Goal: Task Accomplishment & Management: Check status

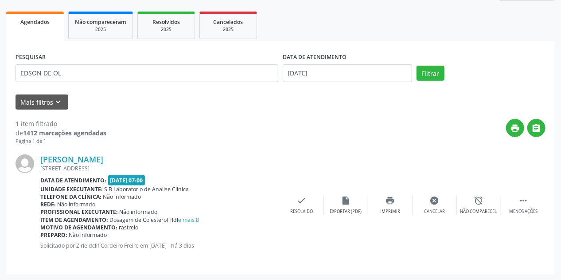
scroll to position [121, 0]
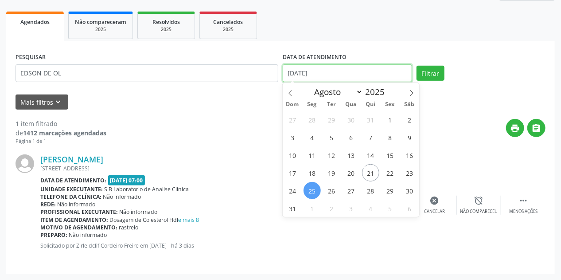
click at [318, 75] on input "[DATE]" at bounding box center [347, 73] width 129 height 18
click at [328, 192] on span "26" at bounding box center [331, 190] width 17 height 17
type input "[DATE]"
click at [328, 192] on span "26" at bounding box center [331, 190] width 17 height 17
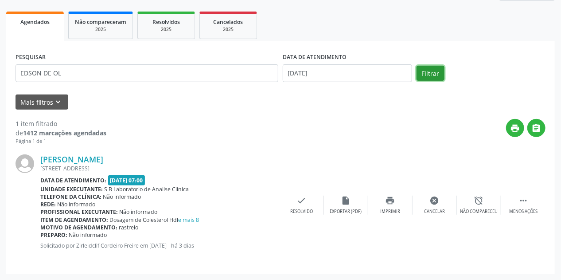
click at [426, 70] on button "Filtrar" at bounding box center [431, 73] width 28 height 15
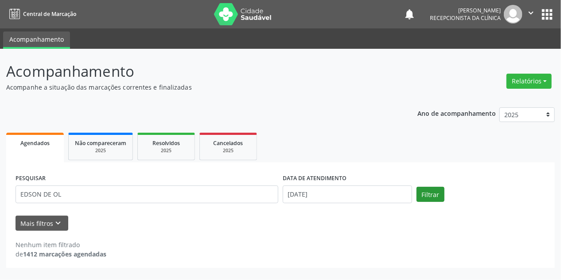
scroll to position [0, 0]
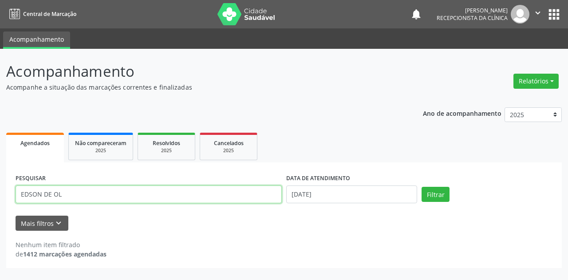
drag, startPoint x: 54, startPoint y: 196, endPoint x: 0, endPoint y: 204, distance: 54.8
click at [0, 204] on div "Acompanhamento Acompanhe a situação das marcações correntes e finalizadas Relat…" at bounding box center [284, 164] width 568 height 231
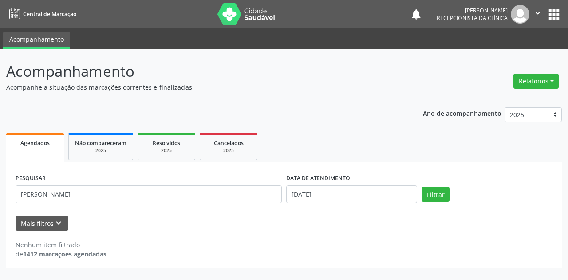
click at [450, 192] on div "Filtrar" at bounding box center [486, 194] width 135 height 15
click at [443, 195] on button "Filtrar" at bounding box center [435, 194] width 28 height 15
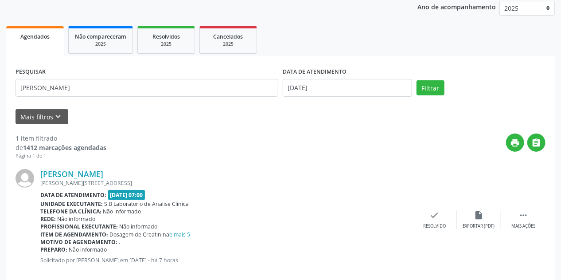
scroll to position [121, 0]
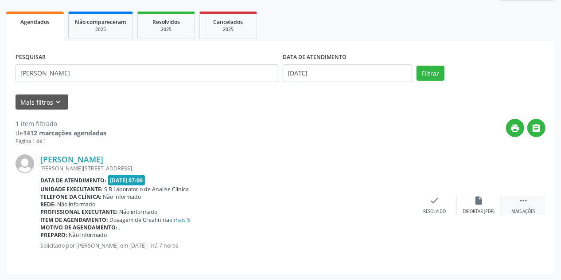
click at [526, 204] on icon "" at bounding box center [524, 201] width 10 height 10
click at [399, 202] on div "print Imprimir" at bounding box center [390, 205] width 44 height 19
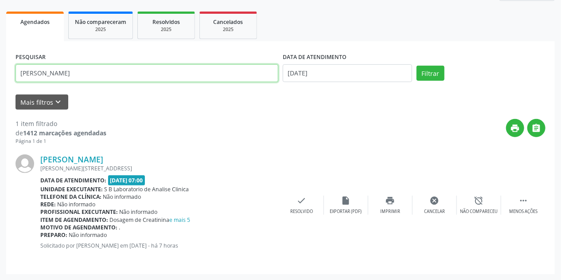
drag, startPoint x: 92, startPoint y: 77, endPoint x: 0, endPoint y: 87, distance: 92.3
click at [0, 87] on div "Acompanhamento Acompanhe a situação das marcações correntes e finalizadas Relat…" at bounding box center [280, 104] width 561 height 352
click at [417, 66] on button "Filtrar" at bounding box center [431, 73] width 28 height 15
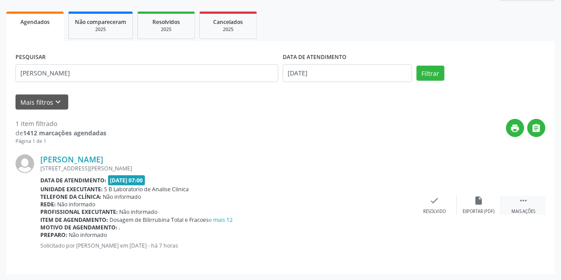
click at [522, 205] on div " Mais ações" at bounding box center [523, 205] width 44 height 19
click at [390, 204] on icon "print" at bounding box center [391, 201] width 10 height 10
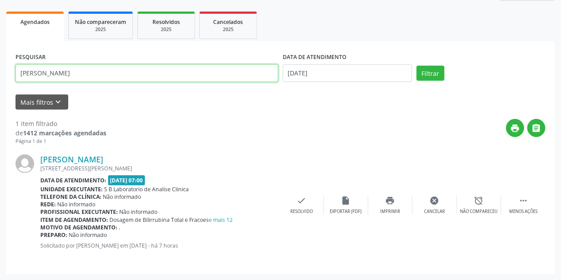
drag, startPoint x: 94, startPoint y: 80, endPoint x: 0, endPoint y: 89, distance: 94.4
click at [0, 89] on div "Acompanhamento Acompanhe a situação das marcações correntes e finalizadas Relat…" at bounding box center [280, 104] width 561 height 352
click at [417, 66] on button "Filtrar" at bounding box center [431, 73] width 28 height 15
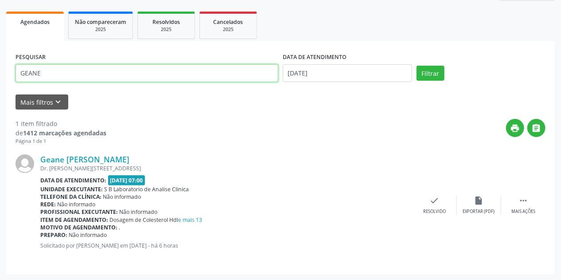
click at [0, 71] on div "Acompanhamento Acompanhe a situação das marcações correntes e finalizadas Relat…" at bounding box center [280, 104] width 561 height 352
click at [417, 66] on button "Filtrar" at bounding box center [431, 73] width 28 height 15
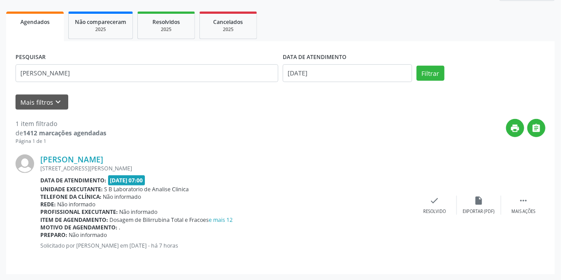
click at [529, 215] on div "[PERSON_NAME] [STREET_ADDRESS] Data de atendimento: [DATE] 07:00 Unidade execut…" at bounding box center [281, 205] width 530 height 120
click at [524, 201] on icon "" at bounding box center [524, 201] width 10 height 10
click at [392, 204] on div "print Imprimir" at bounding box center [390, 205] width 44 height 19
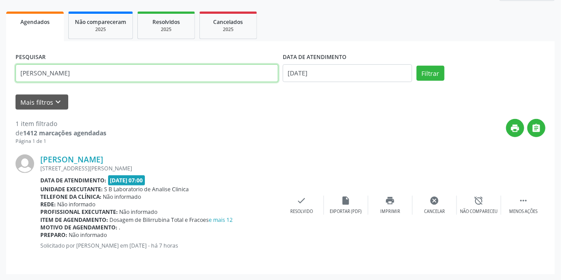
drag, startPoint x: 82, startPoint y: 71, endPoint x: 0, endPoint y: 83, distance: 82.5
click at [0, 83] on div "Acompanhamento Acompanhe a situação das marcações correntes e finalizadas Relat…" at bounding box center [280, 104] width 561 height 352
click at [417, 66] on button "Filtrar" at bounding box center [431, 73] width 28 height 15
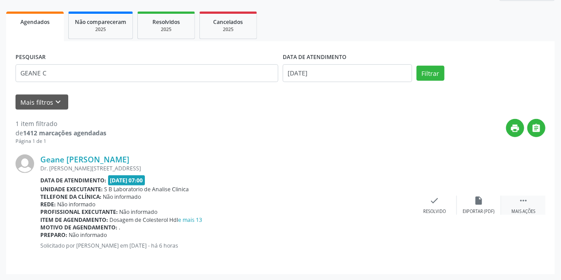
click at [527, 208] on div "Mais ações" at bounding box center [524, 211] width 24 height 6
click at [393, 203] on icon "print" at bounding box center [391, 201] width 10 height 10
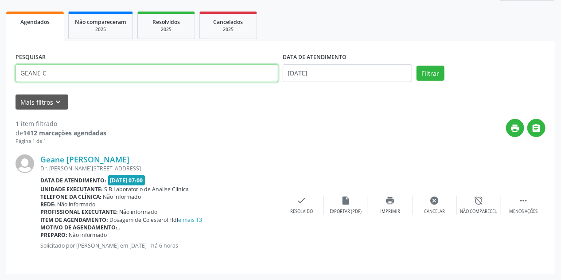
drag, startPoint x: 59, startPoint y: 76, endPoint x: 0, endPoint y: 93, distance: 61.0
click at [0, 93] on div "Acompanhamento Acompanhe a situação das marcações correntes e finalizadas Relat…" at bounding box center [280, 104] width 561 height 352
click at [417, 66] on button "Filtrar" at bounding box center [431, 73] width 28 height 15
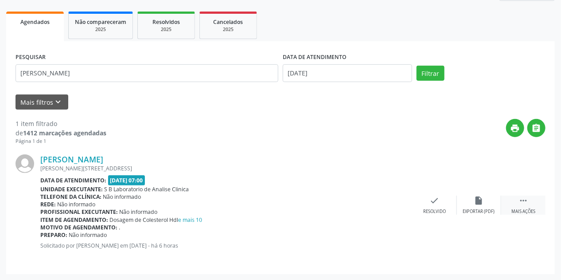
click at [521, 202] on icon "" at bounding box center [524, 201] width 10 height 10
click at [390, 204] on icon "print" at bounding box center [391, 201] width 10 height 10
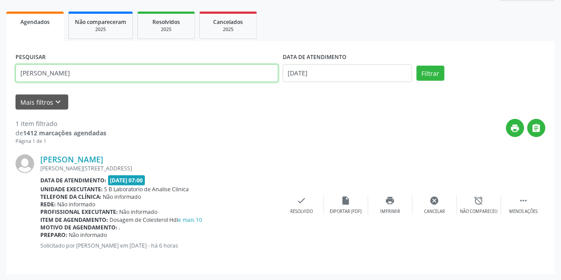
drag, startPoint x: 97, startPoint y: 67, endPoint x: 0, endPoint y: 85, distance: 98.7
click at [0, 85] on div "Acompanhamento Acompanhe a situação das marcações correntes e finalizadas Relat…" at bounding box center [280, 104] width 561 height 352
click at [417, 66] on button "Filtrar" at bounding box center [431, 73] width 28 height 15
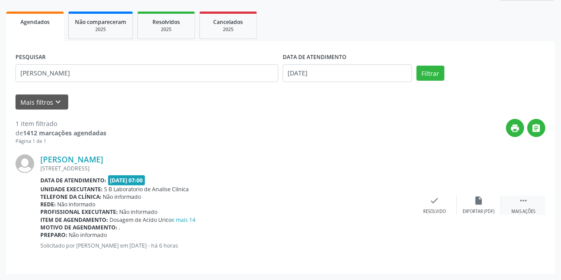
click at [522, 204] on div " Mais ações" at bounding box center [523, 205] width 44 height 19
click at [393, 206] on div "print Imprimir" at bounding box center [390, 205] width 44 height 19
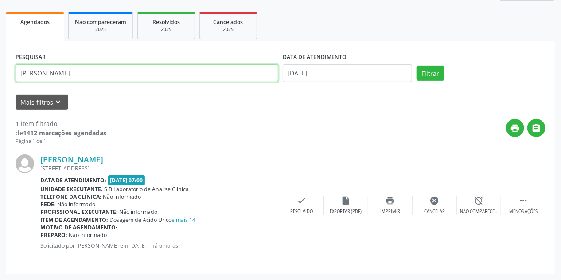
drag, startPoint x: 86, startPoint y: 67, endPoint x: 0, endPoint y: 74, distance: 86.3
click at [0, 74] on div "Acompanhamento Acompanhe a situação das marcações correntes e finalizadas Relat…" at bounding box center [280, 104] width 561 height 352
click at [417, 66] on button "Filtrar" at bounding box center [431, 73] width 28 height 15
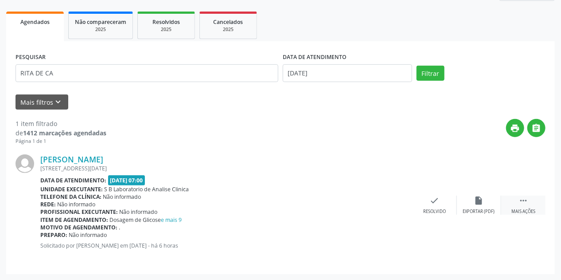
click at [525, 199] on icon "" at bounding box center [524, 201] width 10 height 10
click at [387, 201] on icon "print" at bounding box center [391, 201] width 10 height 10
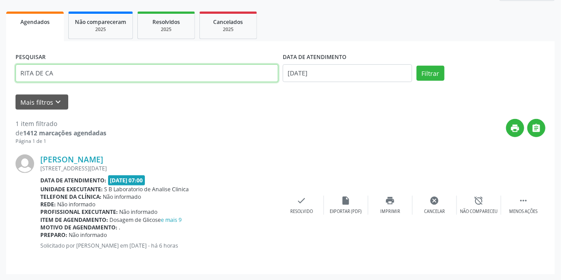
drag, startPoint x: 77, startPoint y: 74, endPoint x: 0, endPoint y: 96, distance: 80.3
click at [0, 96] on div "Acompanhamento Acompanhe a situação das marcações correntes e finalizadas Relat…" at bounding box center [280, 104] width 561 height 352
click at [417, 66] on button "Filtrar" at bounding box center [431, 73] width 28 height 15
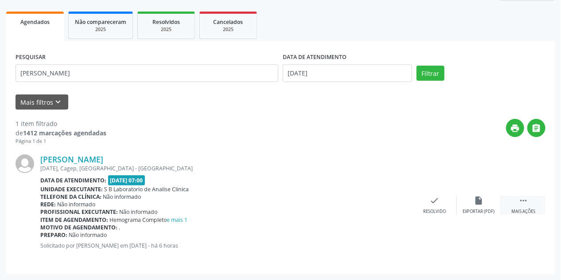
click at [529, 205] on div " Mais ações" at bounding box center [523, 205] width 44 height 19
click at [394, 203] on icon "print" at bounding box center [391, 201] width 10 height 10
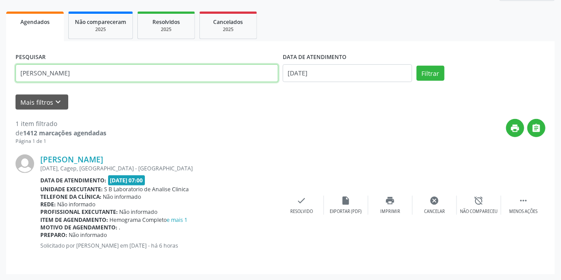
drag, startPoint x: 73, startPoint y: 67, endPoint x: 0, endPoint y: 106, distance: 83.1
click at [0, 106] on div "Acompanhamento Acompanhe a situação das marcações correntes e finalizadas Relat…" at bounding box center [280, 104] width 561 height 352
click at [417, 66] on button "Filtrar" at bounding box center [431, 73] width 28 height 15
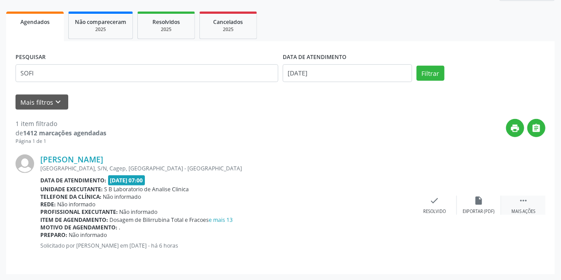
click at [516, 204] on div " Mais ações" at bounding box center [523, 205] width 44 height 19
click at [394, 204] on icon "print" at bounding box center [391, 201] width 10 height 10
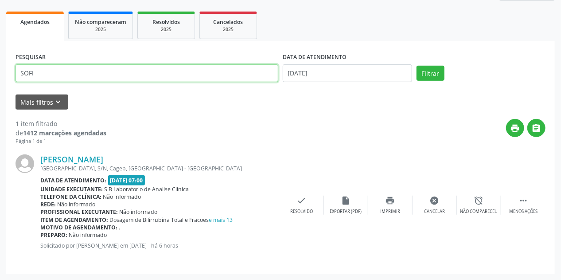
drag, startPoint x: 47, startPoint y: 70, endPoint x: 1, endPoint y: 68, distance: 46.1
click at [1, 68] on div "Acompanhamento Acompanhe a situação das marcações correntes e finalizadas Relat…" at bounding box center [280, 104] width 561 height 352
click at [417, 66] on button "Filtrar" at bounding box center [431, 73] width 28 height 15
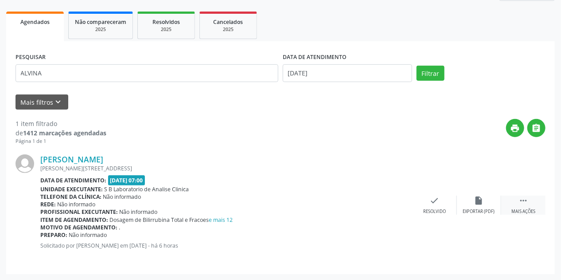
click at [528, 204] on icon "" at bounding box center [524, 201] width 10 height 10
click at [401, 202] on div "print Imprimir" at bounding box center [390, 205] width 44 height 19
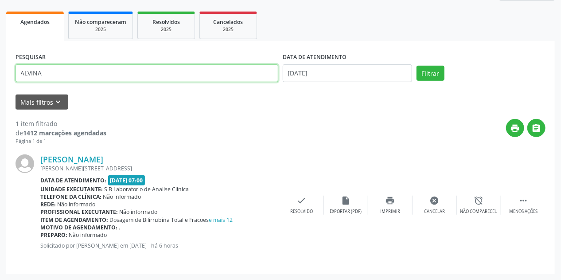
drag, startPoint x: 60, startPoint y: 72, endPoint x: 0, endPoint y: 79, distance: 60.7
click at [0, 79] on div "Acompanhamento Acompanhe a situação das marcações correntes e finalizadas Relat…" at bounding box center [280, 104] width 561 height 352
click at [417, 66] on button "Filtrar" at bounding box center [431, 73] width 28 height 15
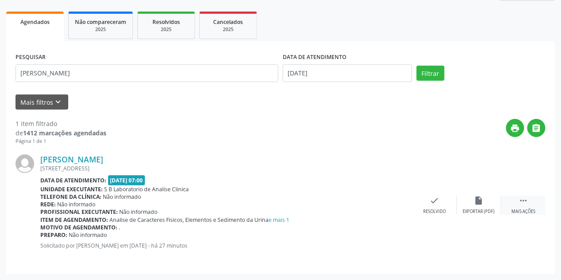
click at [529, 202] on div " Mais ações" at bounding box center [523, 205] width 44 height 19
click at [386, 203] on icon "print" at bounding box center [391, 201] width 10 height 10
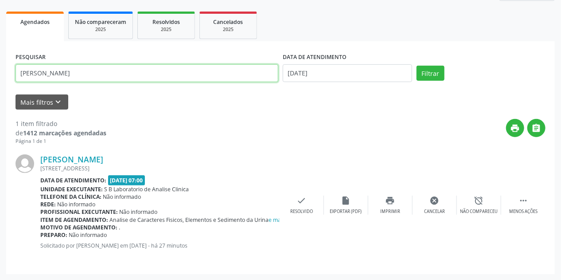
drag, startPoint x: 68, startPoint y: 71, endPoint x: 0, endPoint y: 82, distance: 68.7
click at [0, 82] on div "Acompanhamento Acompanhe a situação das marcações correntes e finalizadas Relat…" at bounding box center [280, 104] width 561 height 352
click at [417, 66] on button "Filtrar" at bounding box center [431, 73] width 28 height 15
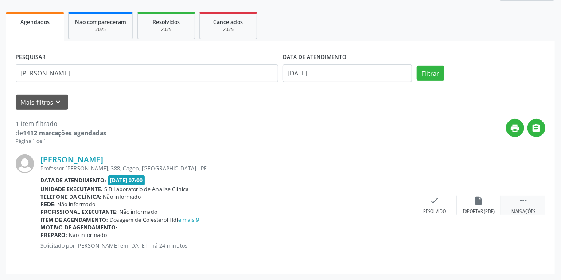
click at [528, 214] on div "Mais ações" at bounding box center [524, 211] width 24 height 6
click at [389, 204] on div "print Imprimir" at bounding box center [390, 205] width 44 height 19
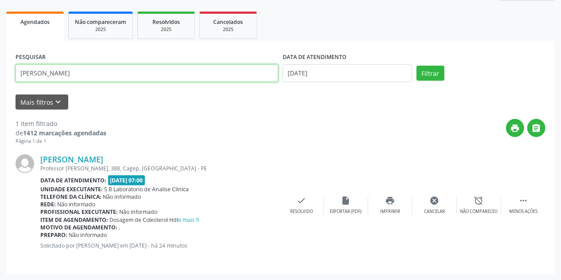
drag, startPoint x: 35, startPoint y: 70, endPoint x: 0, endPoint y: 71, distance: 35.0
click at [0, 71] on div "Acompanhamento Acompanhe a situação das marcações correntes e finalizadas Relat…" at bounding box center [280, 104] width 561 height 352
click at [417, 66] on button "Filtrar" at bounding box center [431, 73] width 28 height 15
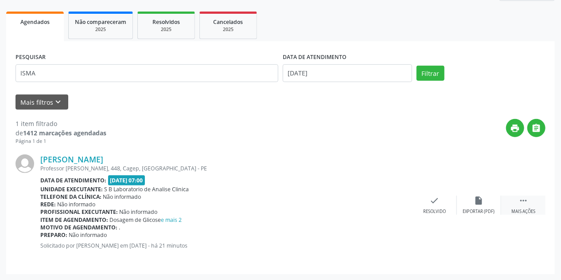
click at [532, 206] on div " Mais ações" at bounding box center [523, 205] width 44 height 19
click at [393, 206] on div "print Imprimir" at bounding box center [390, 205] width 44 height 19
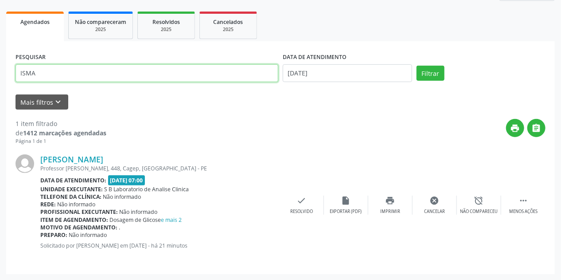
drag, startPoint x: 89, startPoint y: 69, endPoint x: 0, endPoint y: 76, distance: 89.4
click at [0, 76] on div "Acompanhamento Acompanhe a situação das marcações correntes e finalizadas Relat…" at bounding box center [280, 104] width 561 height 352
click at [417, 66] on button "Filtrar" at bounding box center [431, 73] width 28 height 15
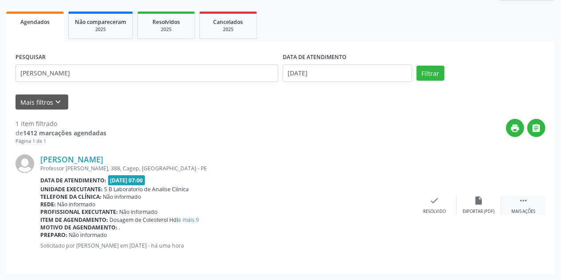
click at [519, 202] on icon "" at bounding box center [524, 201] width 10 height 10
click at [399, 209] on div "Imprimir" at bounding box center [390, 211] width 20 height 6
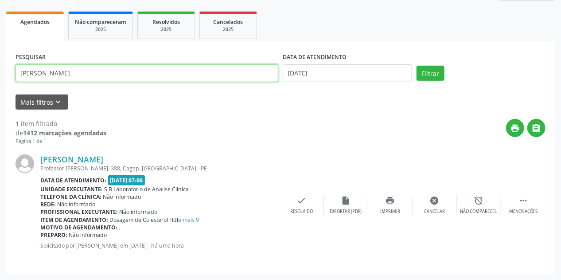
click at [0, 80] on div "Acompanhamento Acompanhe a situação das marcações correntes e finalizadas Relat…" at bounding box center [280, 104] width 561 height 352
type input "[PERSON_NAME]"
click at [417, 66] on button "Filtrar" at bounding box center [431, 73] width 28 height 15
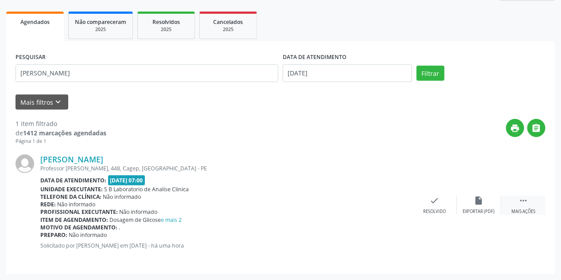
click at [517, 201] on div " Mais ações" at bounding box center [523, 205] width 44 height 19
click at [384, 206] on div "print Imprimir" at bounding box center [390, 205] width 44 height 19
